Goal: Entertainment & Leisure: Consume media (video, audio)

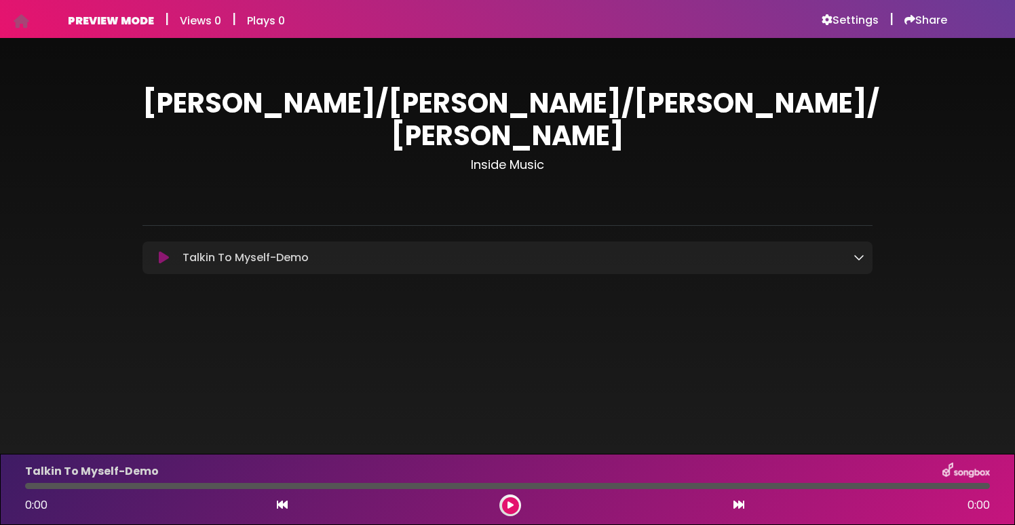
click at [166, 251] on icon at bounding box center [164, 258] width 10 height 14
click at [455, 111] on h1 "[PERSON_NAME]/[PERSON_NAME]/[PERSON_NAME]/ [PERSON_NAME]" at bounding box center [508, 119] width 730 height 65
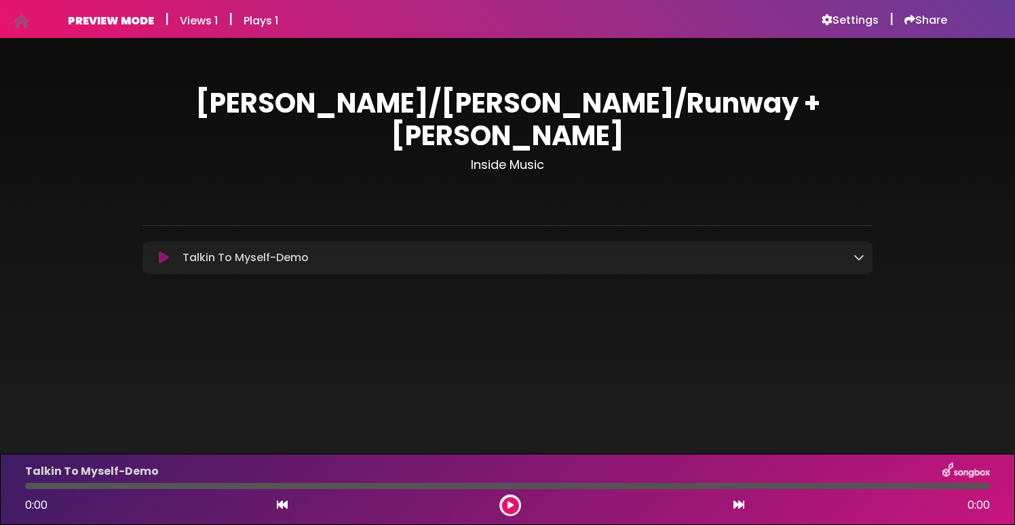
click at [163, 251] on icon at bounding box center [164, 258] width 10 height 14
click at [164, 251] on icon at bounding box center [164, 258] width 10 height 14
click at [162, 251] on icon at bounding box center [164, 258] width 10 height 14
